Goal: Download file/media

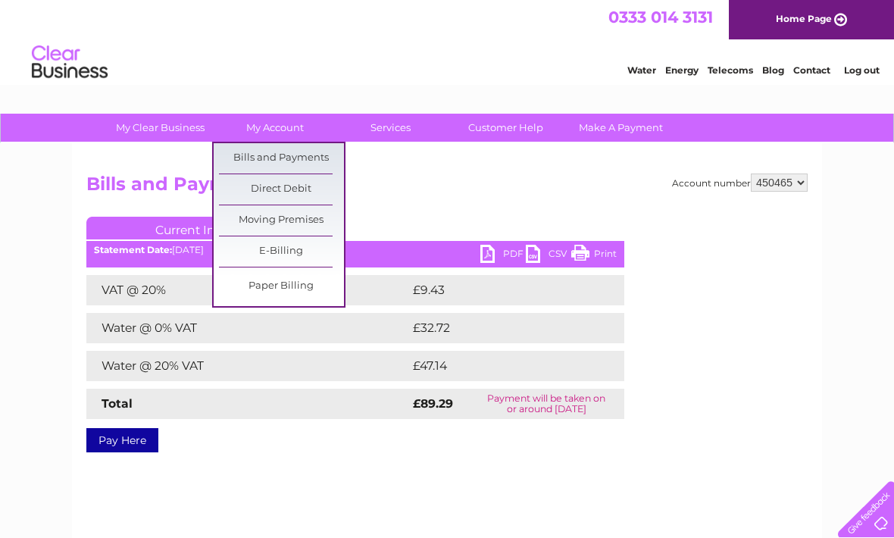
click at [293, 155] on link "Bills and Payments" at bounding box center [281, 158] width 125 height 30
click at [293, 159] on link "Bills and Payments" at bounding box center [281, 158] width 125 height 30
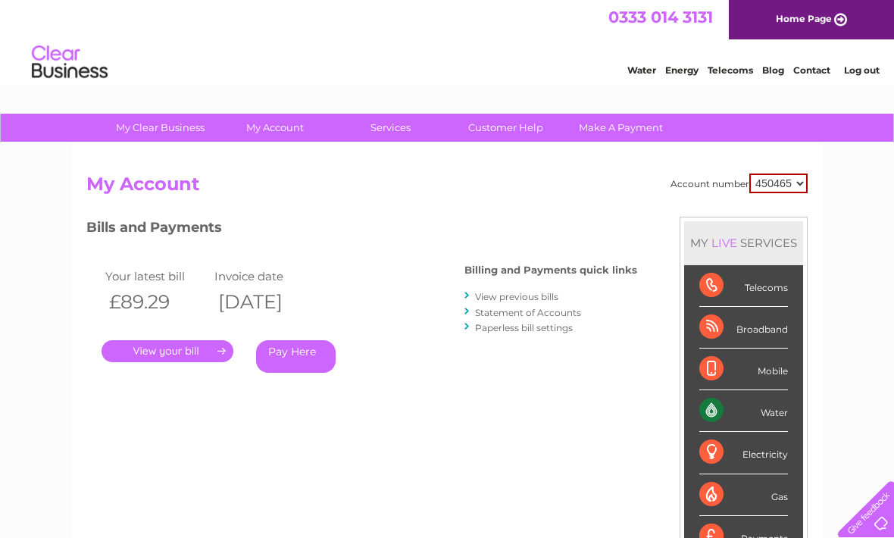
click at [524, 301] on link "View previous bills" at bounding box center [516, 296] width 83 height 11
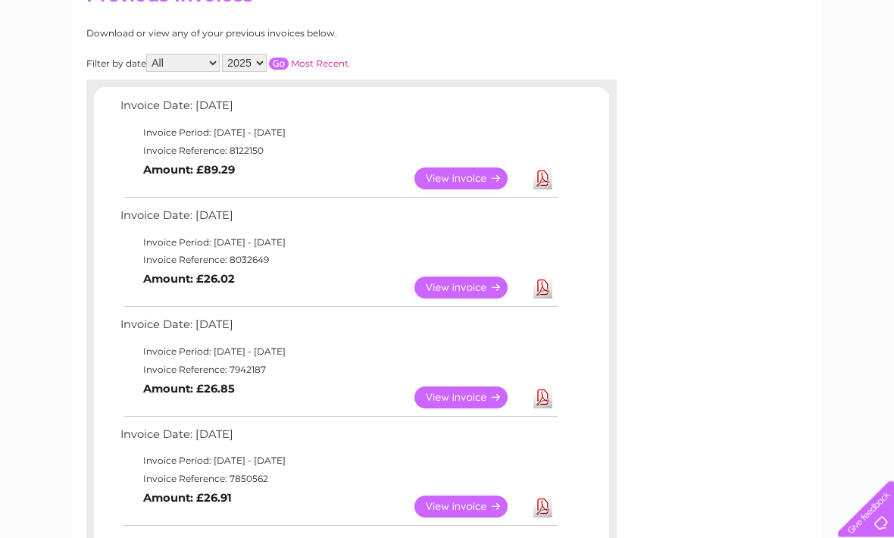
scroll to position [188, 0]
click at [465, 286] on link "View" at bounding box center [469, 288] width 111 height 22
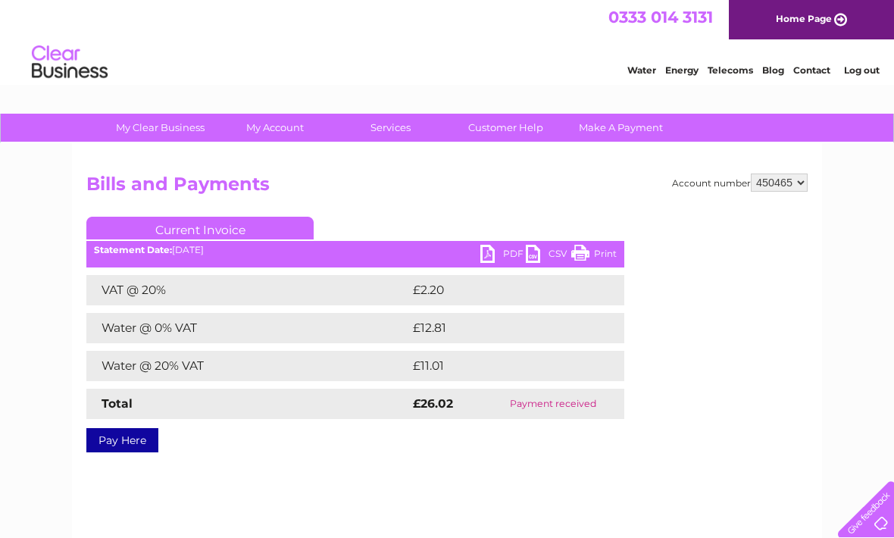
click at [493, 260] on link "PDF" at bounding box center [502, 256] width 45 height 22
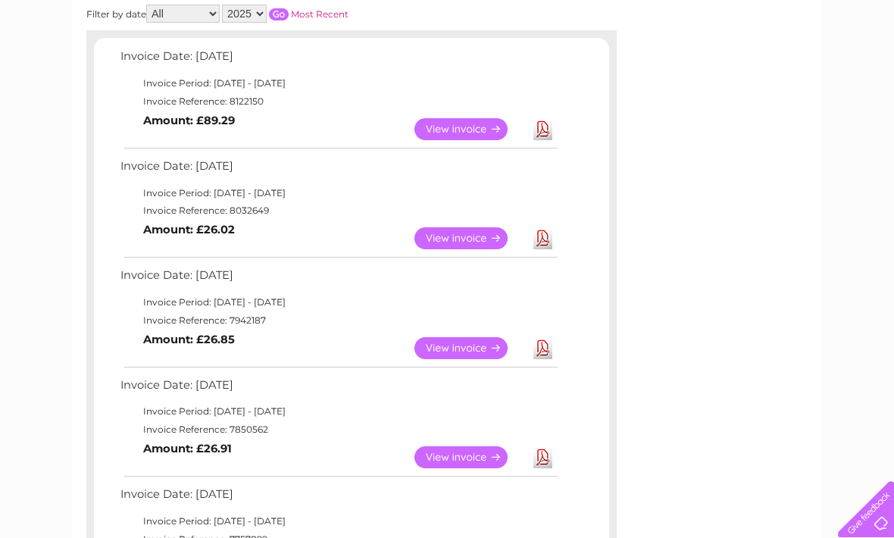
click at [239, 272] on td "Invoice Date: [DATE]" at bounding box center [338, 279] width 443 height 28
click at [451, 345] on link "View" at bounding box center [469, 348] width 111 height 22
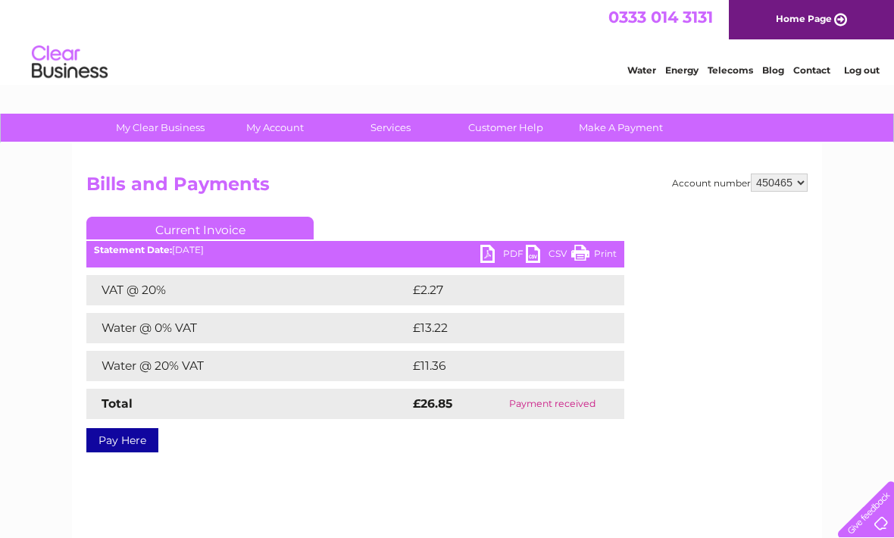
click at [489, 260] on link "PDF" at bounding box center [502, 256] width 45 height 22
click at [486, 263] on link "PDF" at bounding box center [502, 256] width 45 height 22
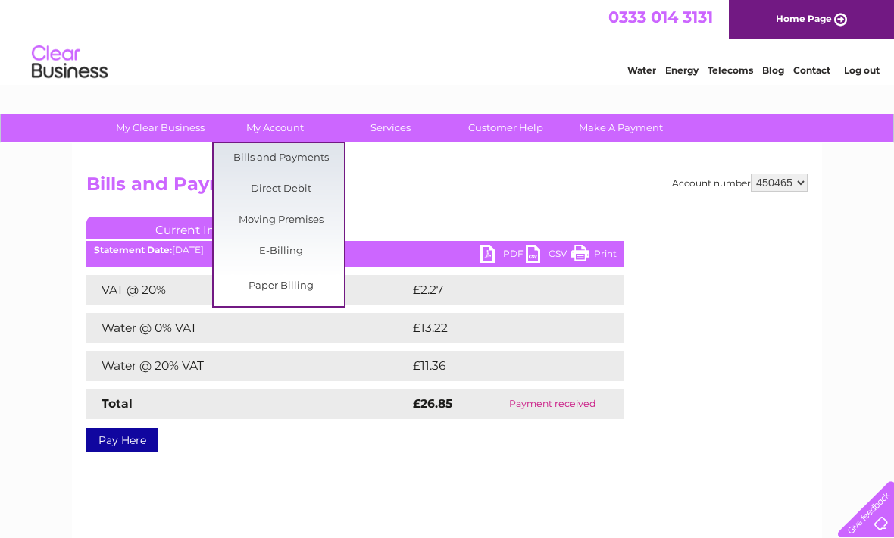
click at [291, 158] on link "Bills and Payments" at bounding box center [281, 158] width 125 height 30
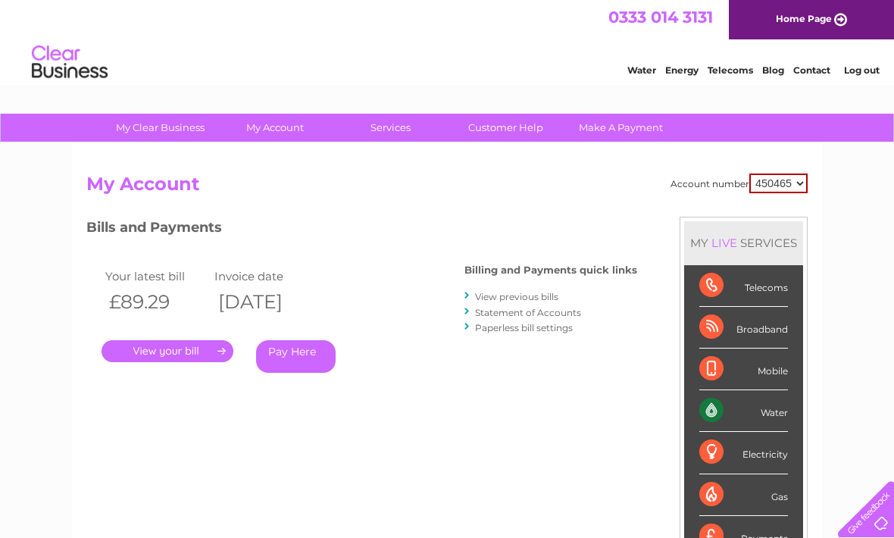
click at [517, 297] on link "View previous bills" at bounding box center [516, 296] width 83 height 11
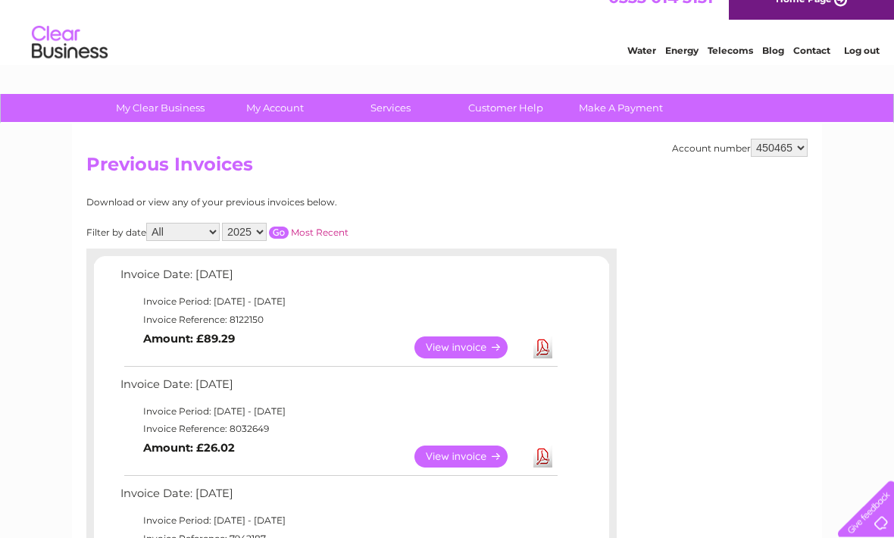
scroll to position [31, 0]
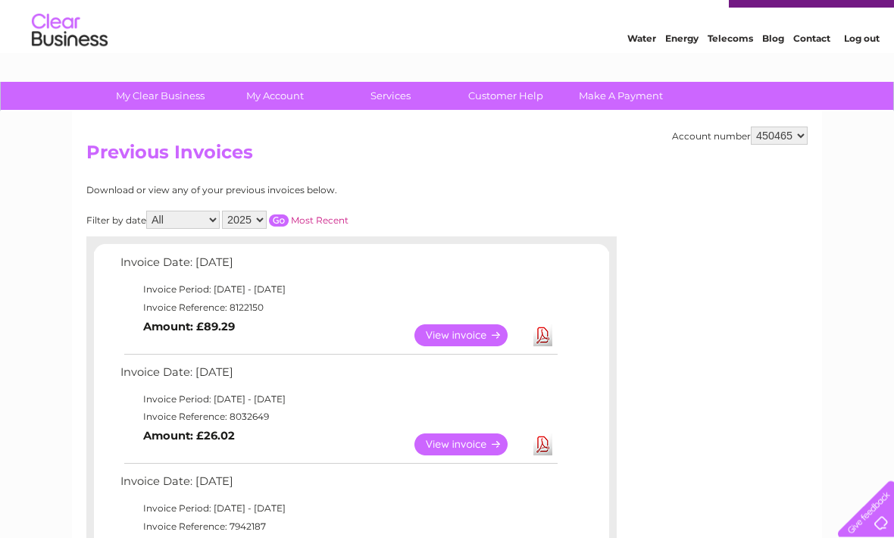
click at [542, 445] on link "Download" at bounding box center [542, 445] width 19 height 22
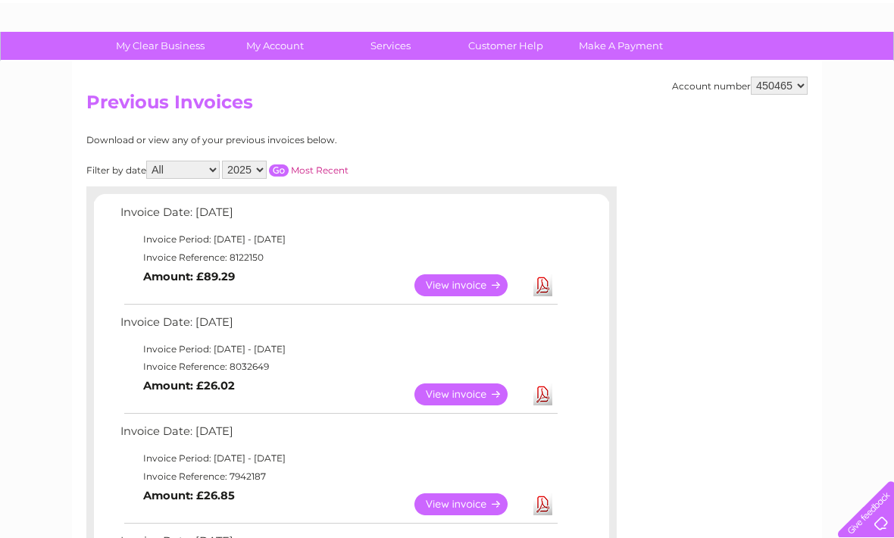
click at [537, 286] on link "Download" at bounding box center [542, 285] width 19 height 22
click at [542, 294] on link "Download" at bounding box center [542, 285] width 19 height 22
click at [544, 285] on link "Download" at bounding box center [542, 285] width 19 height 22
click at [543, 289] on link "Download" at bounding box center [542, 285] width 19 height 22
click at [547, 283] on link "Download" at bounding box center [542, 285] width 19 height 22
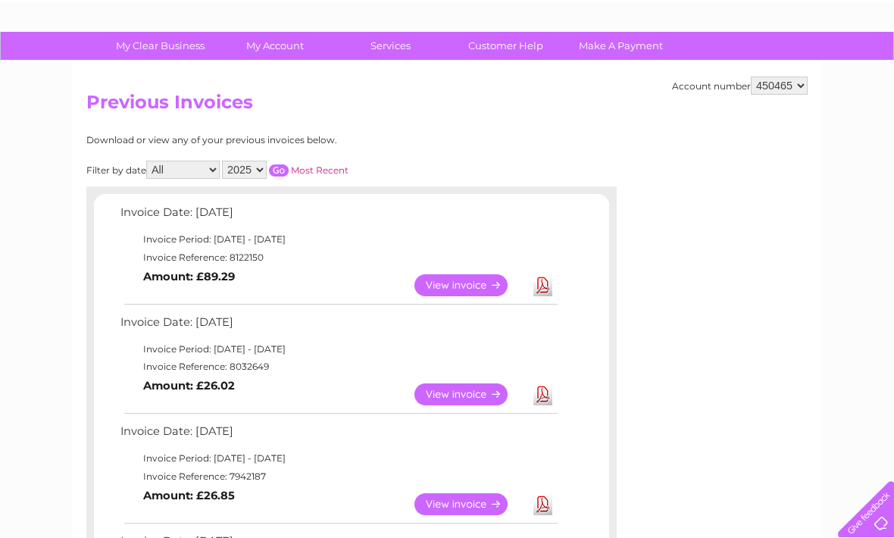
click at [470, 286] on link "View" at bounding box center [469, 285] width 111 height 22
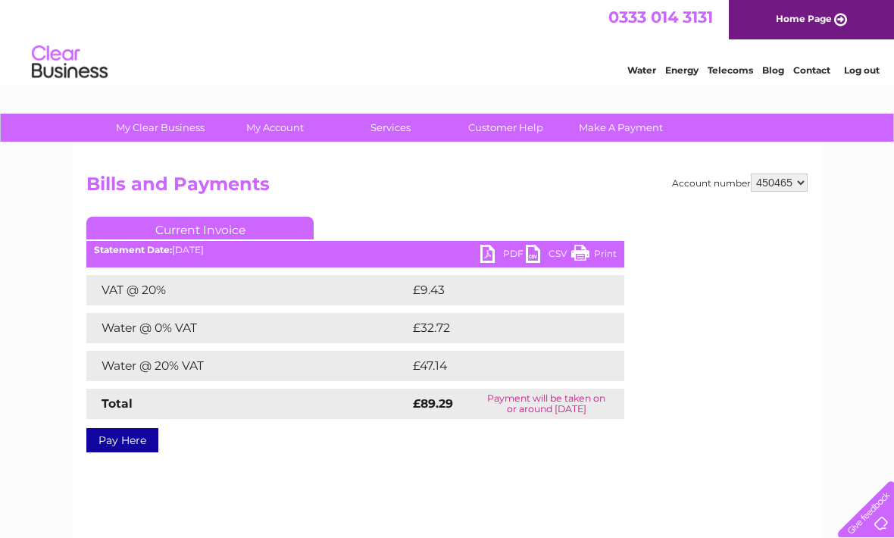
click at [482, 258] on link "PDF" at bounding box center [502, 256] width 45 height 22
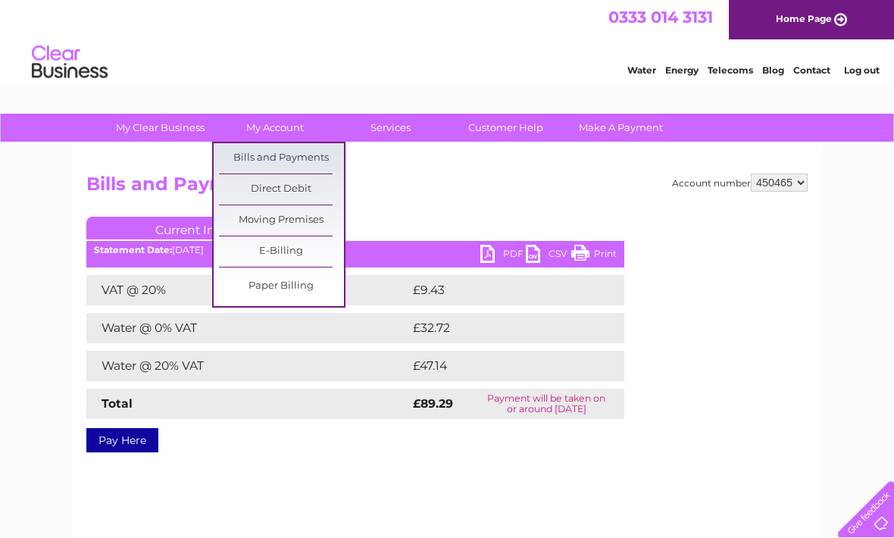
click at [295, 161] on link "Bills and Payments" at bounding box center [281, 158] width 125 height 30
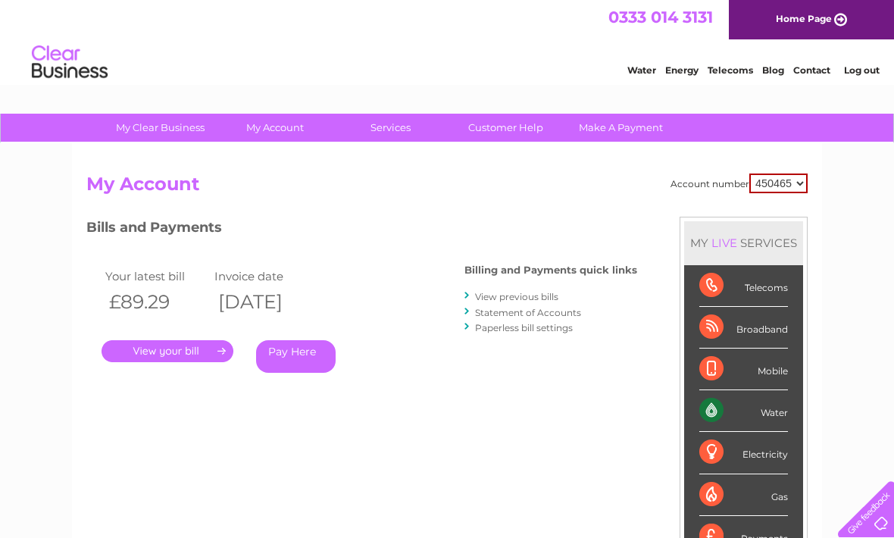
click at [511, 296] on link "View previous bills" at bounding box center [516, 296] width 83 height 11
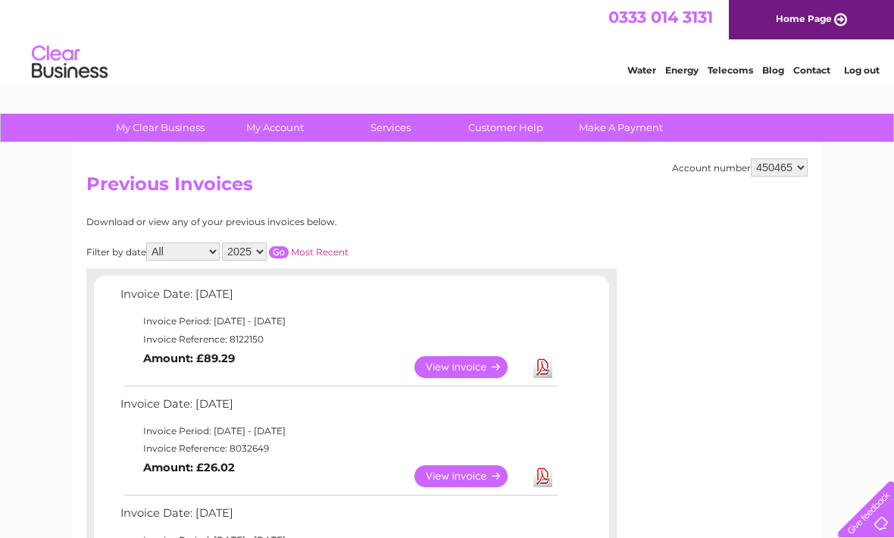
click at [335, 249] on link "Most Recent" at bounding box center [320, 251] width 58 height 11
click at [288, 252] on input "button" at bounding box center [279, 252] width 20 height 12
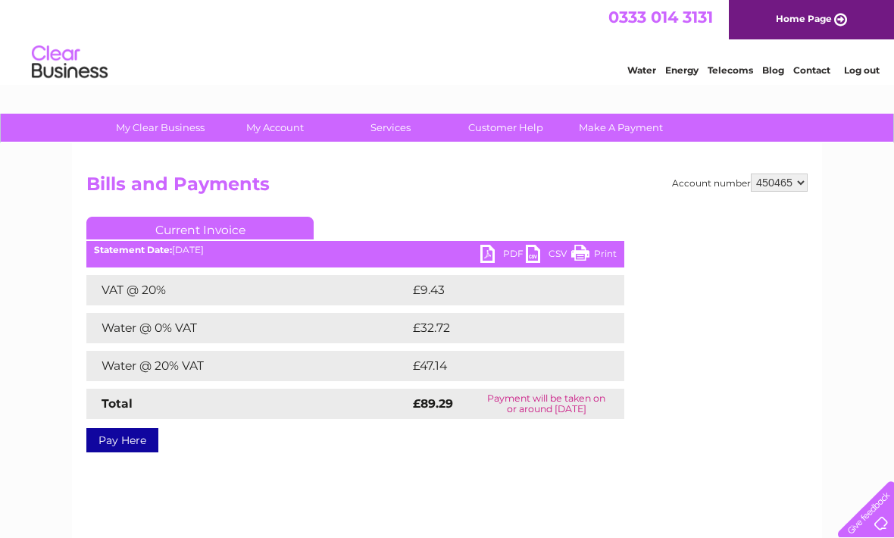
click at [492, 255] on link "PDF" at bounding box center [502, 256] width 45 height 22
